Goal: Navigation & Orientation: Find specific page/section

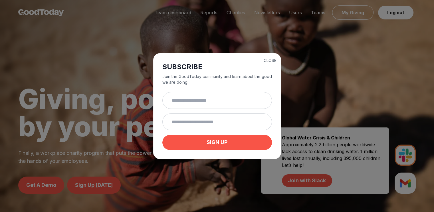
click at [290, 58] on div "CLOSE SUBSCRIBE Join the GoodToday community and learn about the good we are do…" at bounding box center [217, 106] width 434 height 212
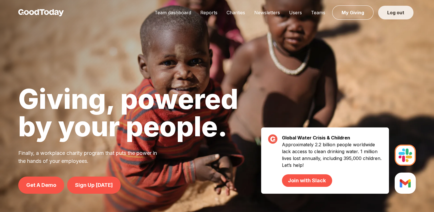
click at [402, 11] on link "Log out" at bounding box center [395, 13] width 35 height 14
click at [33, 11] on img at bounding box center [41, 12] width 46 height 7
click at [400, 10] on link "Log out" at bounding box center [395, 13] width 35 height 14
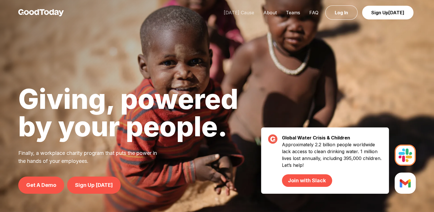
click at [245, 11] on link "[DATE] Cause" at bounding box center [239, 13] width 40 height 6
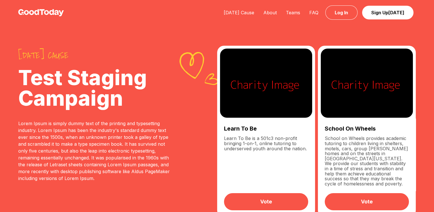
click at [52, 15] on img at bounding box center [41, 12] width 46 height 7
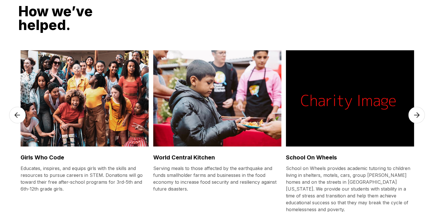
scroll to position [1456, 0]
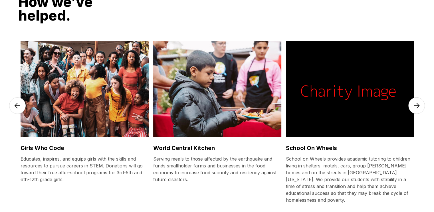
click at [413, 97] on img at bounding box center [417, 105] width 17 height 17
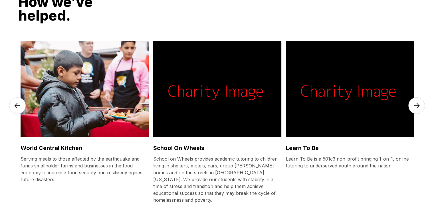
click at [413, 97] on img at bounding box center [417, 105] width 17 height 17
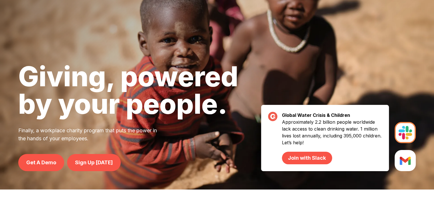
scroll to position [0, 0]
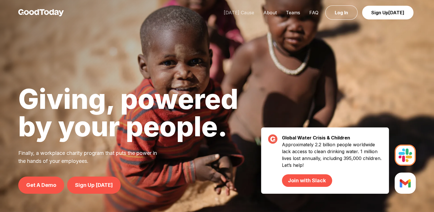
click at [246, 13] on link "[DATE] Cause" at bounding box center [239, 13] width 40 height 6
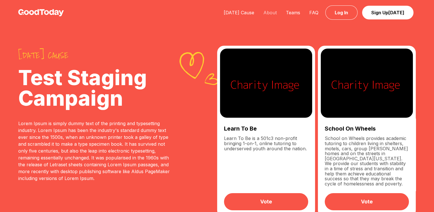
click at [273, 13] on link "About" at bounding box center [270, 13] width 23 height 6
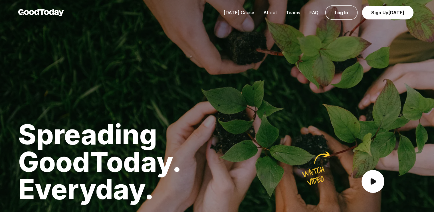
click at [291, 12] on link "Teams" at bounding box center [293, 13] width 23 height 6
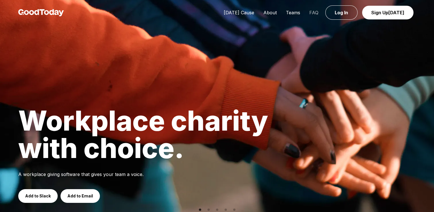
click at [313, 13] on link "FAQ" at bounding box center [314, 13] width 18 height 6
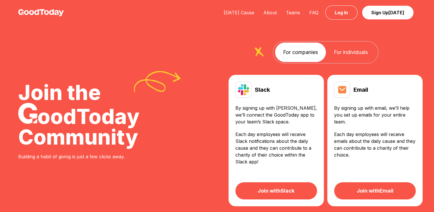
click at [234, 17] on div "[DATE] Cause About Teams FAQ Log In Sign Up [DATE]" at bounding box center [217, 12] width 434 height 25
click at [235, 11] on link "[DATE] Cause" at bounding box center [239, 13] width 40 height 6
